Goal: Transaction & Acquisition: Purchase product/service

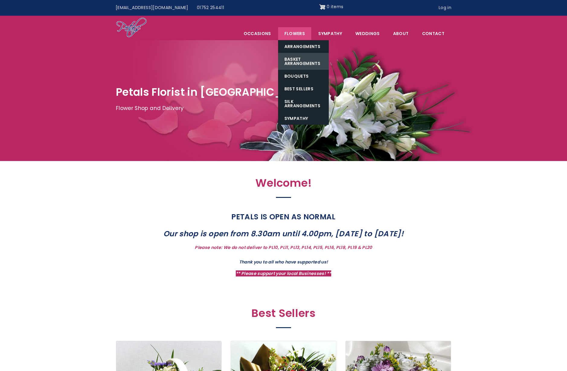
click at [301, 61] on link "Basket Arrangements" at bounding box center [303, 61] width 51 height 17
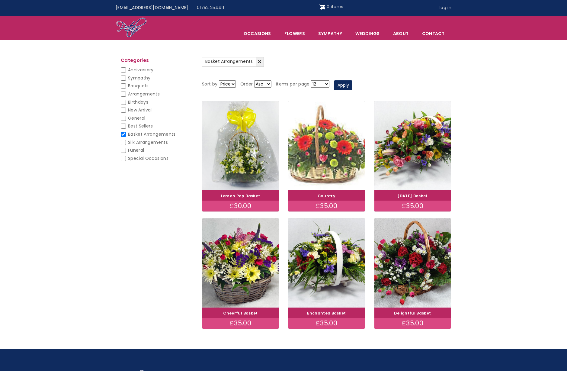
click at [340, 133] on img at bounding box center [327, 145] width 86 height 99
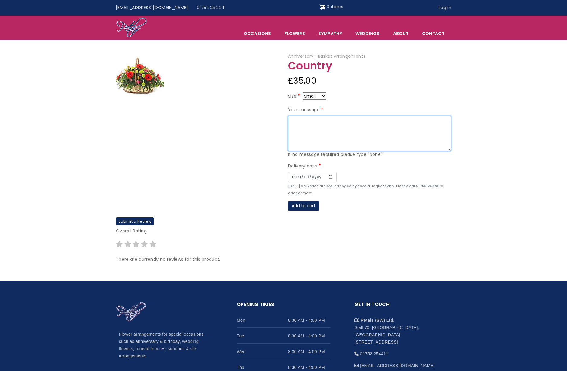
click at [308, 128] on textarea "Your message" at bounding box center [369, 134] width 163 height 36
type textarea "sample"
click at [329, 178] on input "Date" at bounding box center [312, 177] width 49 height 10
type input "2025-09-30"
click at [299, 207] on button "Add to cart" at bounding box center [303, 206] width 31 height 10
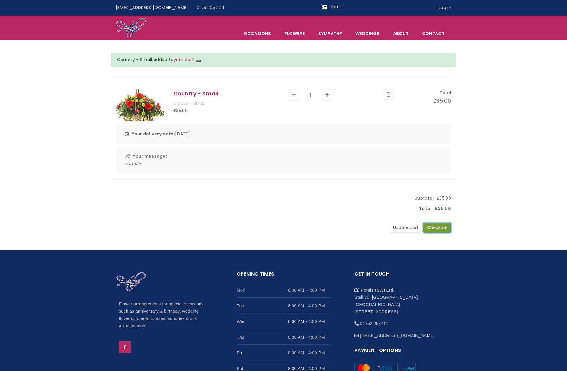
click at [436, 227] on button "Checkout" at bounding box center [437, 228] width 28 height 10
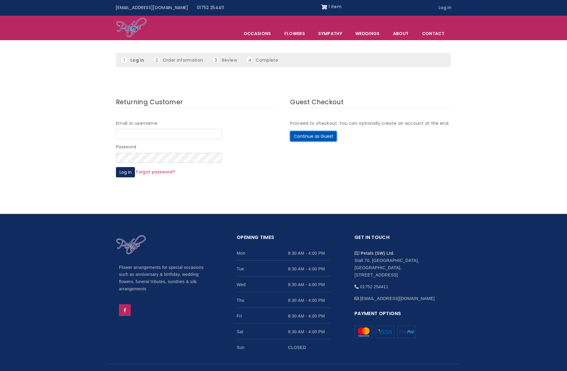
click at [315, 137] on button "Continue as Guest" at bounding box center [313, 136] width 47 height 10
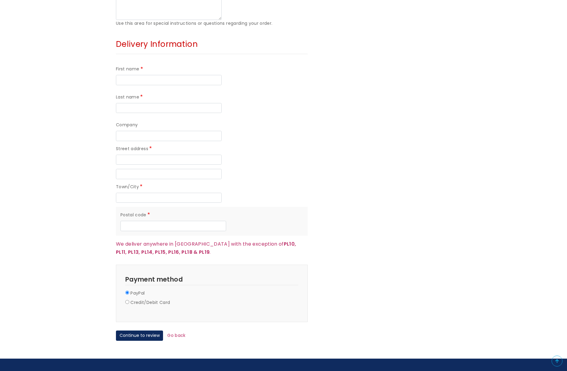
scroll to position [469, 0]
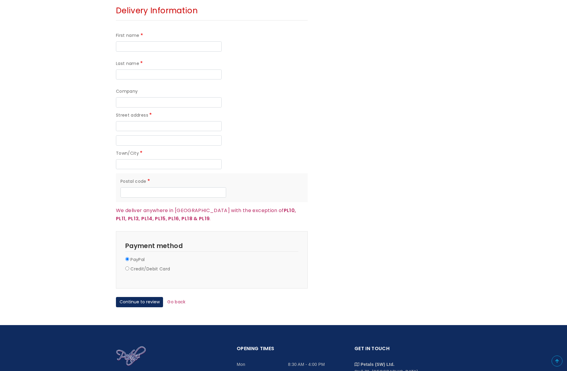
click at [143, 269] on label "Credit/Debit Card" at bounding box center [150, 268] width 40 height 7
click at [129, 269] on input "Credit/Debit Card" at bounding box center [127, 268] width 4 height 4
radio input "true"
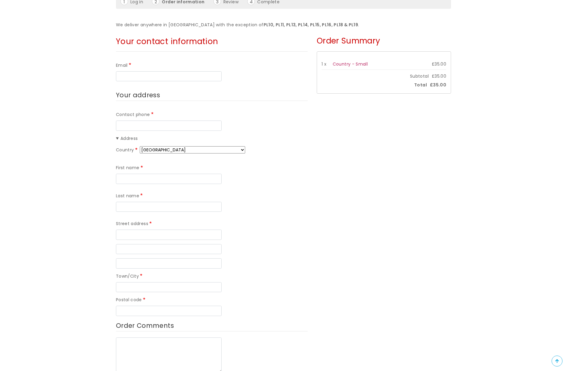
scroll to position [5, 0]
